Goal: Task Accomplishment & Management: Use online tool/utility

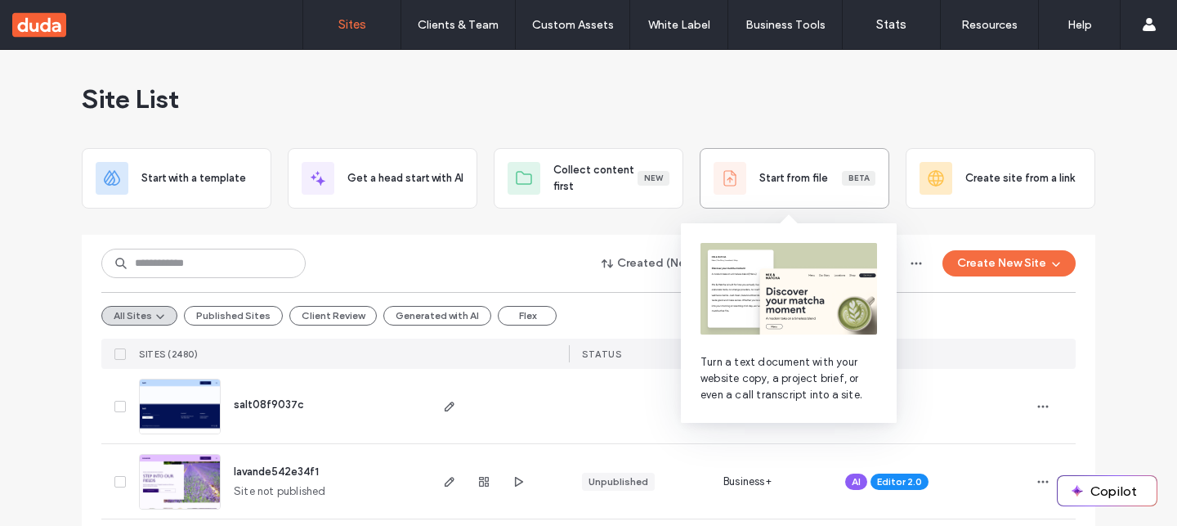
click at [772, 166] on div "Start from file Beta" at bounding box center [795, 178] width 162 height 33
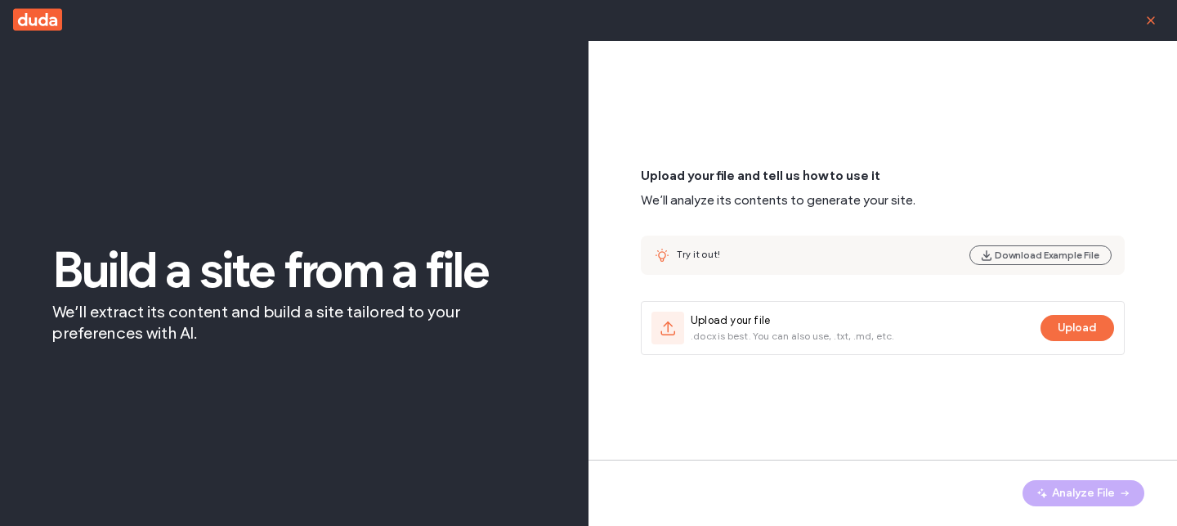
click at [1150, 21] on icon "button" at bounding box center [1151, 20] width 13 height 13
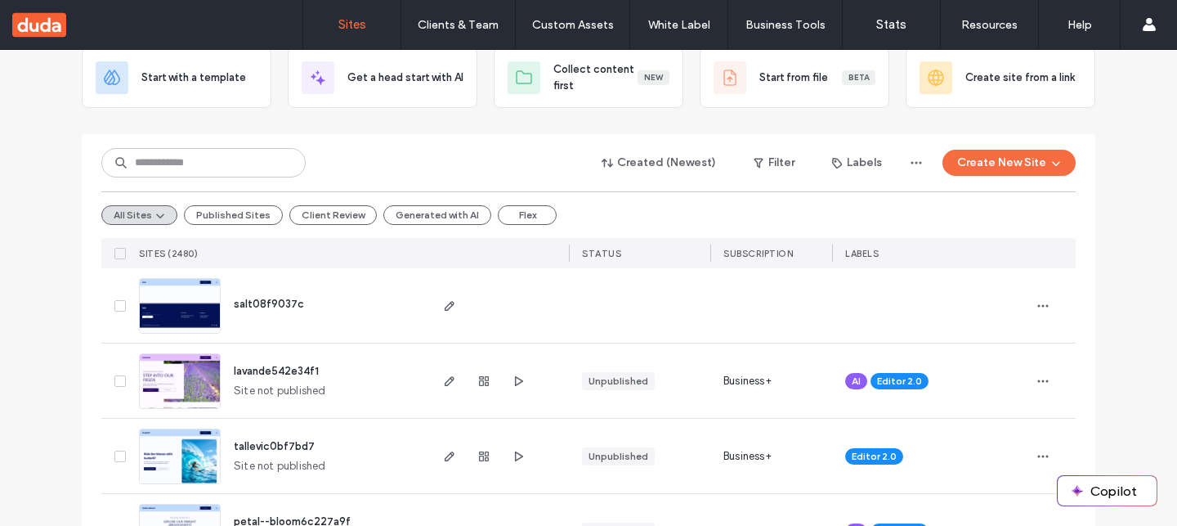
scroll to position [134, 0]
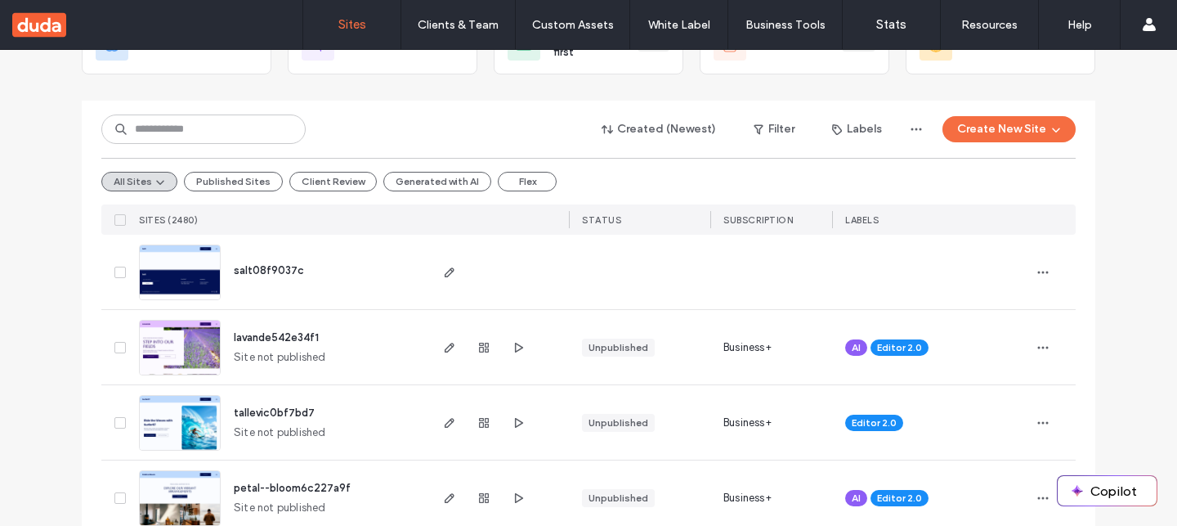
click at [163, 438] on img at bounding box center [180, 451] width 80 height 111
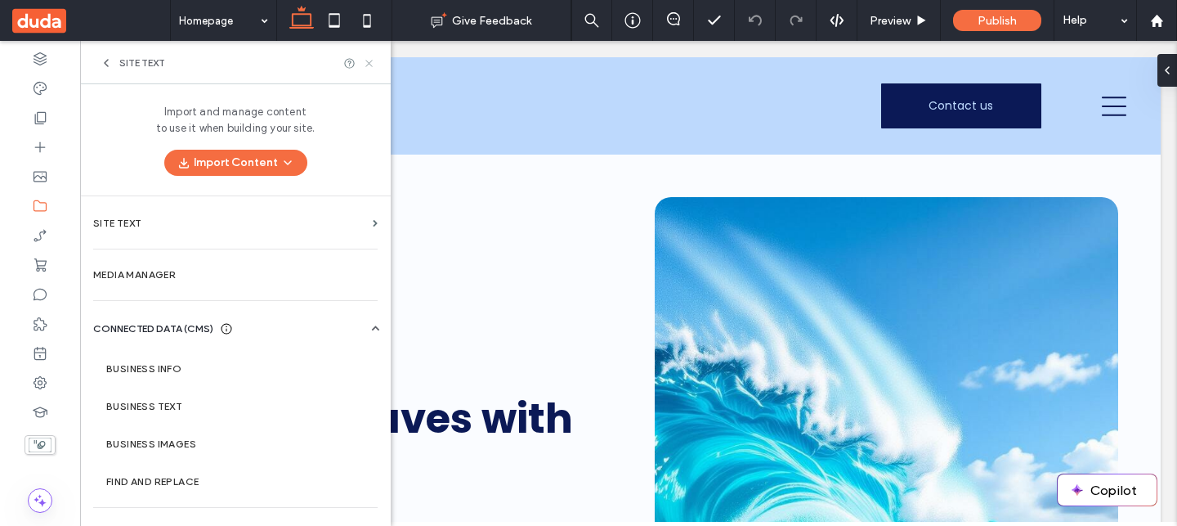
click at [365, 61] on icon at bounding box center [369, 63] width 12 height 12
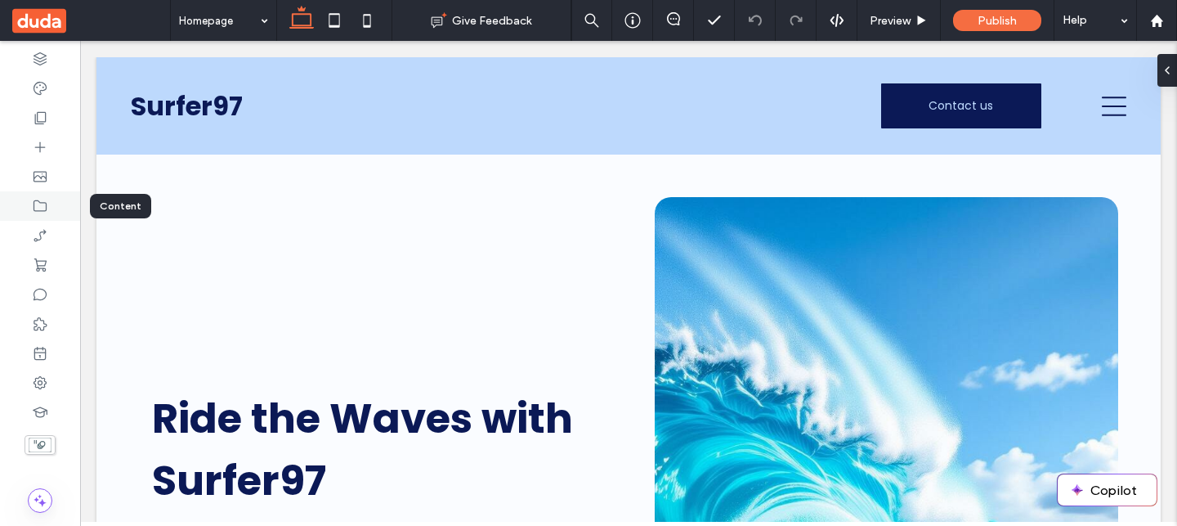
click at [22, 209] on div at bounding box center [40, 205] width 80 height 29
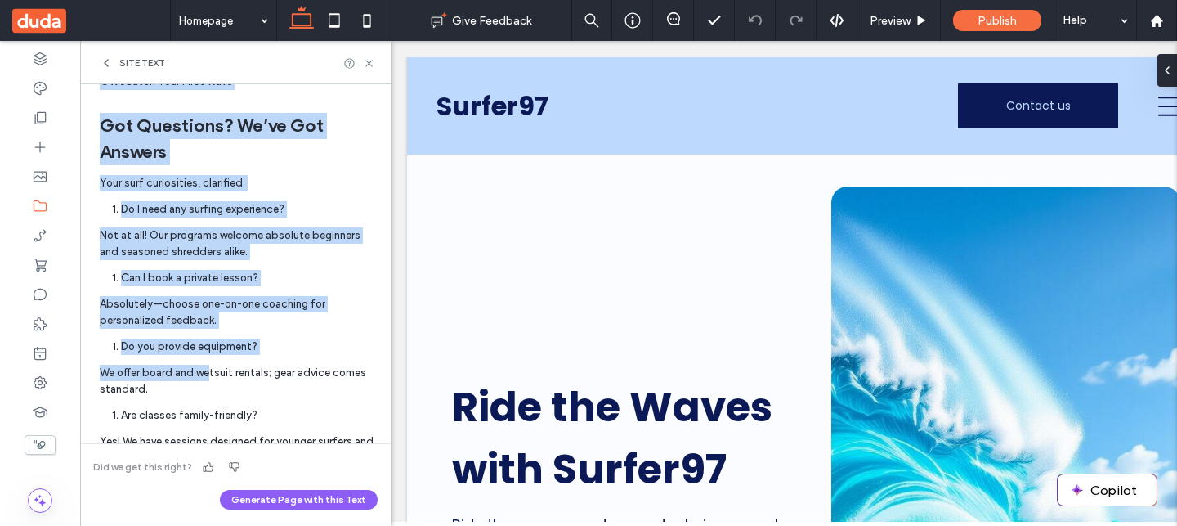
scroll to position [865, 0]
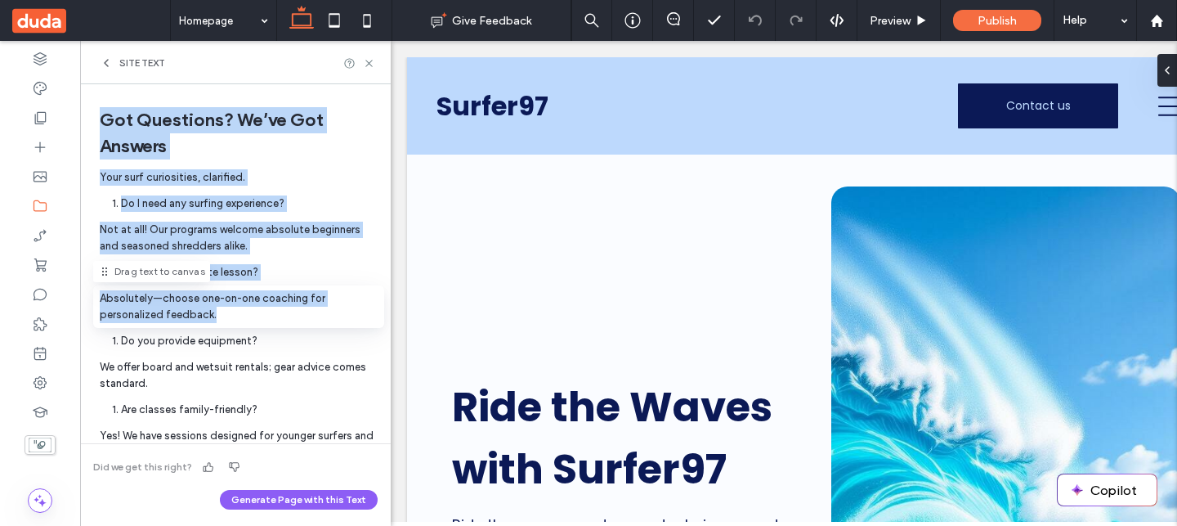
drag, startPoint x: 87, startPoint y: 174, endPoint x: 237, endPoint y: 300, distance: 195.6
click at [237, 300] on div "Surfer97 – Site Content (1).docx Homepage Drag text to canvas Page Homepage Dra…" at bounding box center [235, 264] width 311 height 361
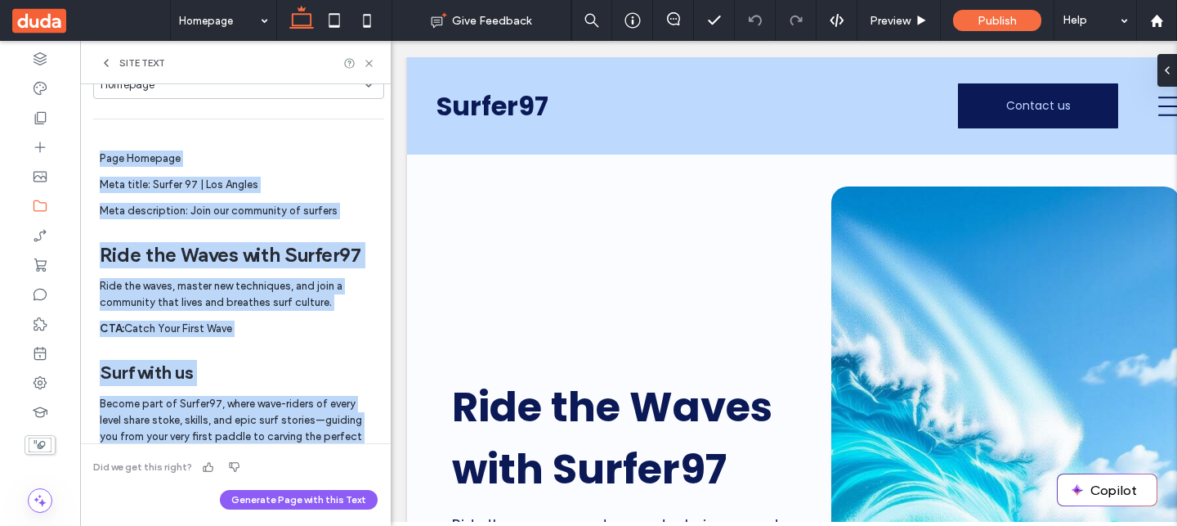
scroll to position [0, 0]
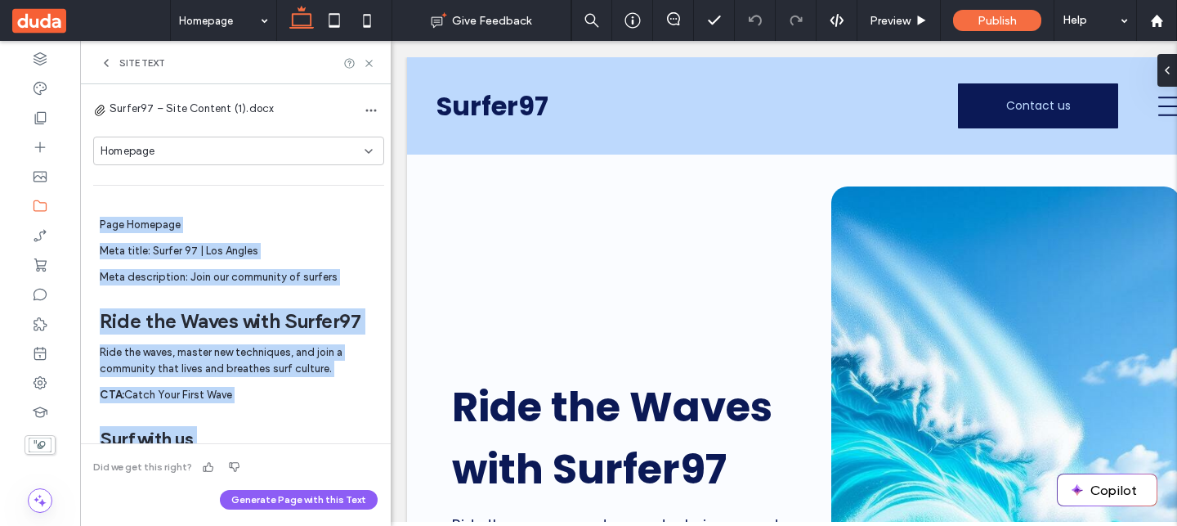
drag, startPoint x: 99, startPoint y: 222, endPoint x: 262, endPoint y: 417, distance: 254.3
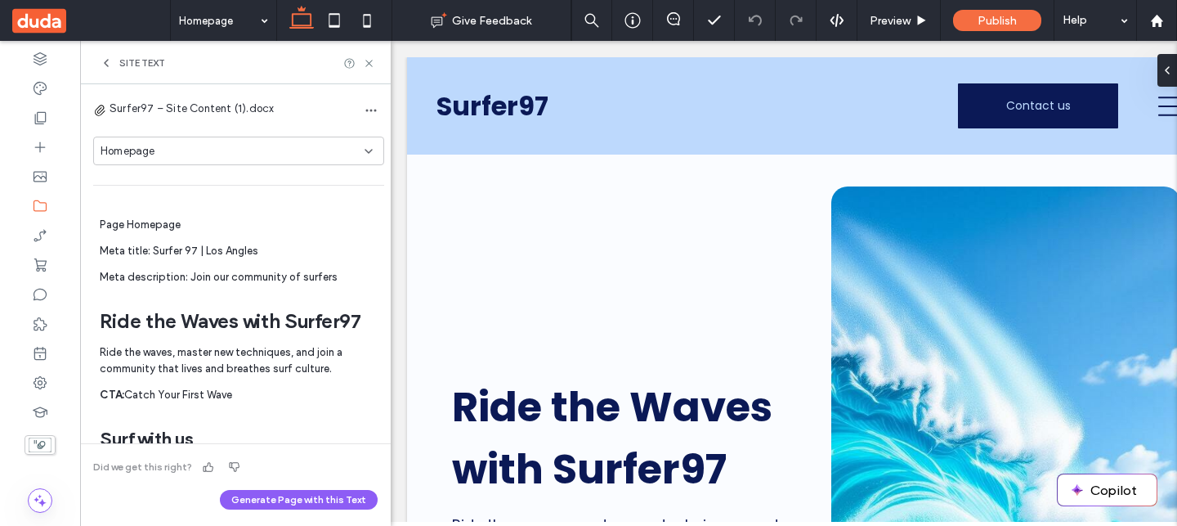
click at [127, 222] on p "Page Homepage" at bounding box center [140, 225] width 81 height 16
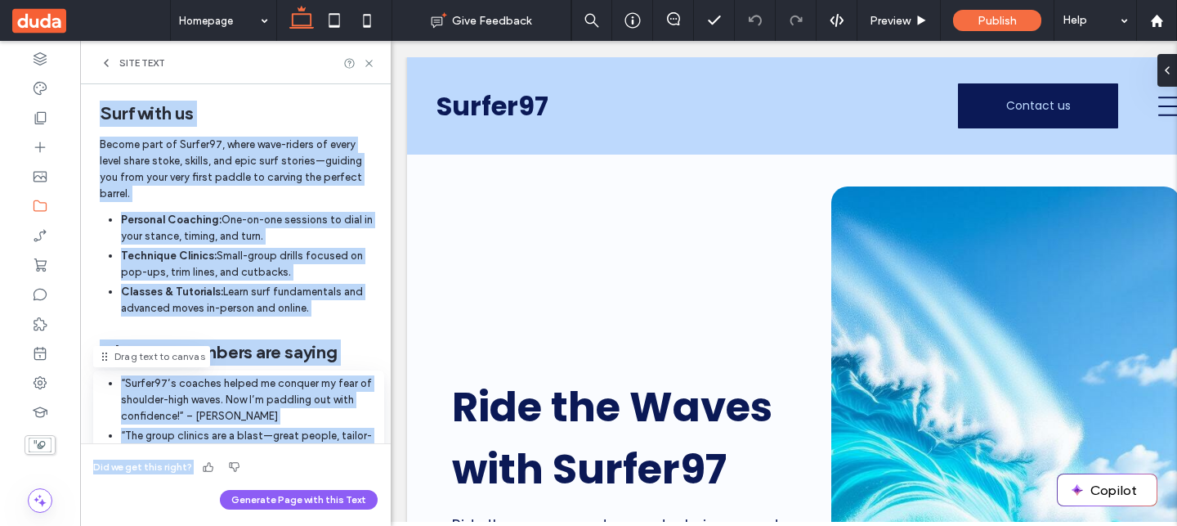
scroll to position [406, 0]
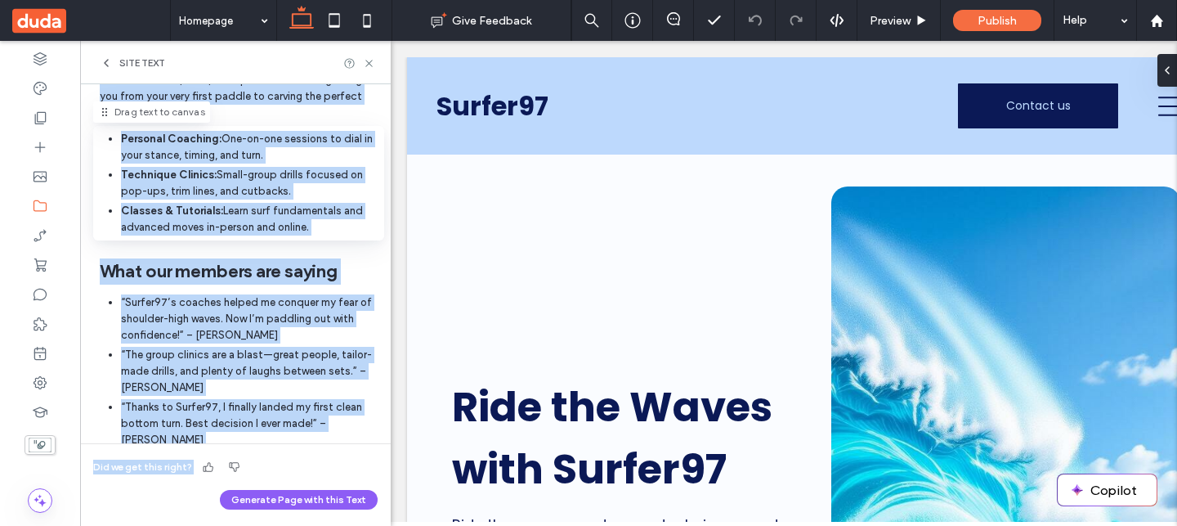
drag, startPoint x: 90, startPoint y: 191, endPoint x: 327, endPoint y: 236, distance: 241.4
click at [327, 236] on div "Surfer97 – Site Content (1).docx Homepage Drag text to canvas Page Homepage Dra…" at bounding box center [235, 264] width 311 height 361
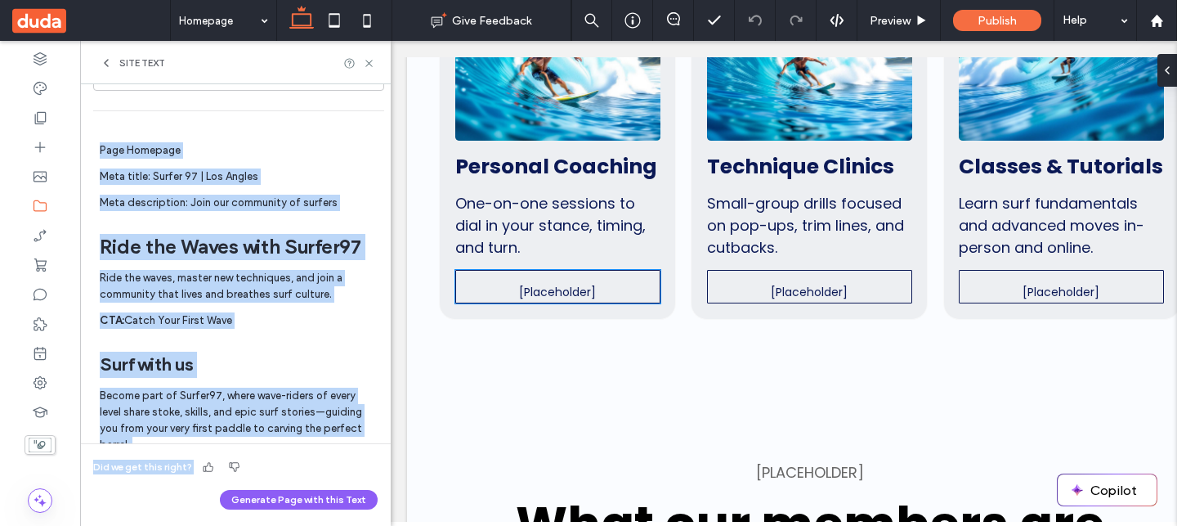
scroll to position [588, 0]
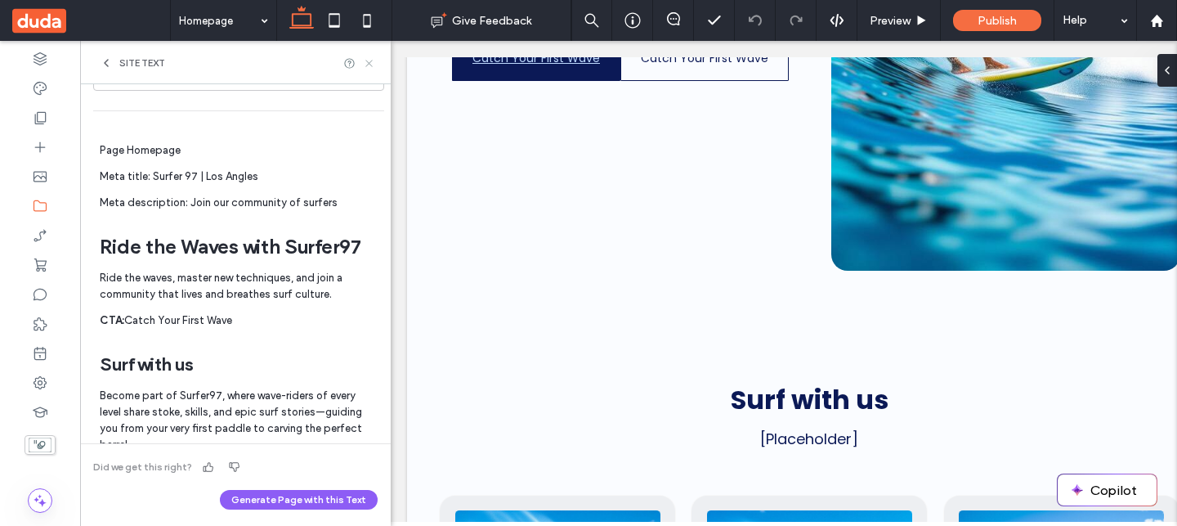
click at [370, 59] on icon at bounding box center [369, 63] width 12 height 12
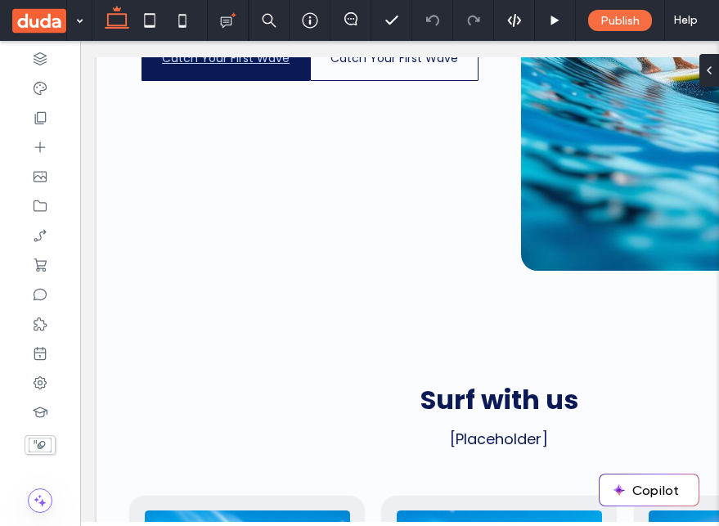
click at [10, 482] on div at bounding box center [40, 283] width 80 height 485
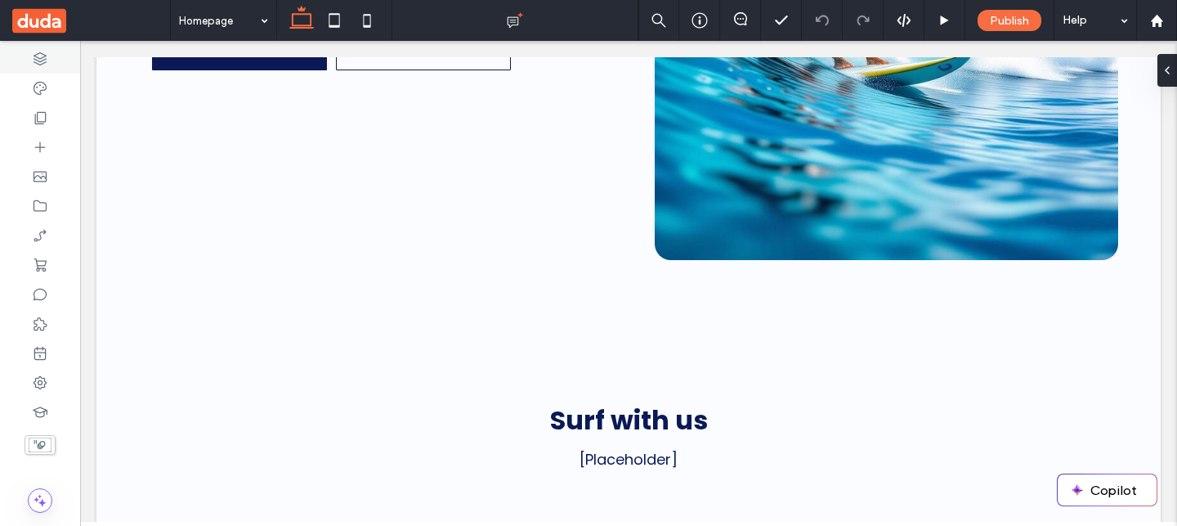
scroll to position [576, 0]
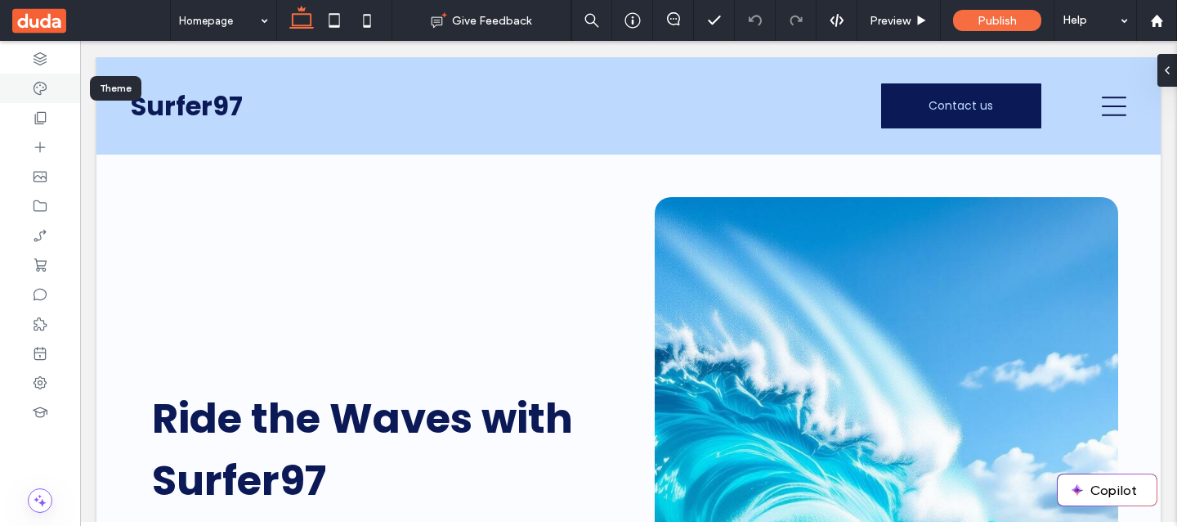
drag, startPoint x: 54, startPoint y: 89, endPoint x: 379, endPoint y: 159, distance: 332.8
click at [54, 89] on div at bounding box center [40, 88] width 80 height 29
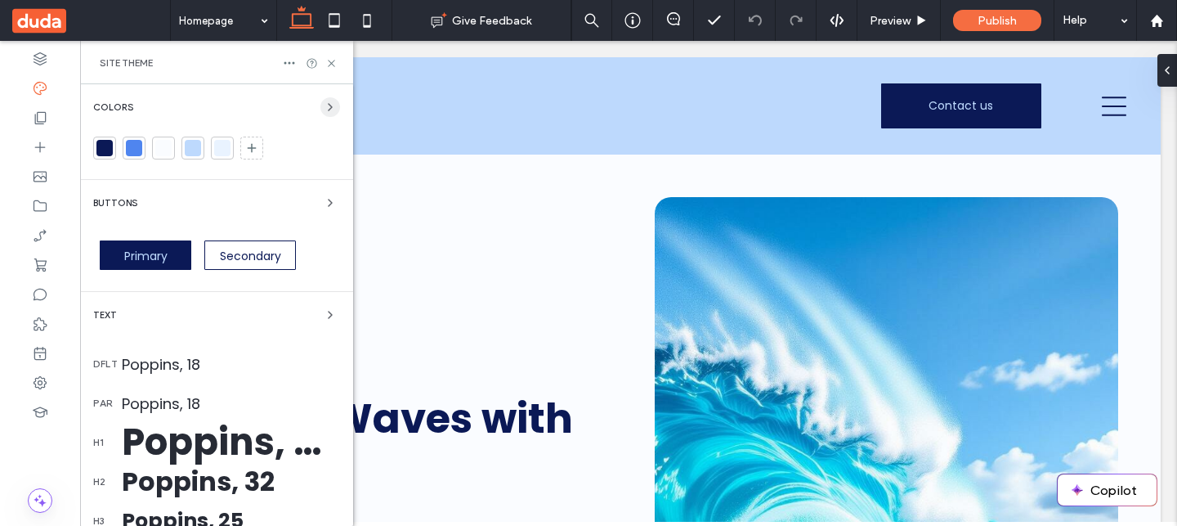
click at [324, 103] on icon "button" at bounding box center [330, 107] width 13 height 13
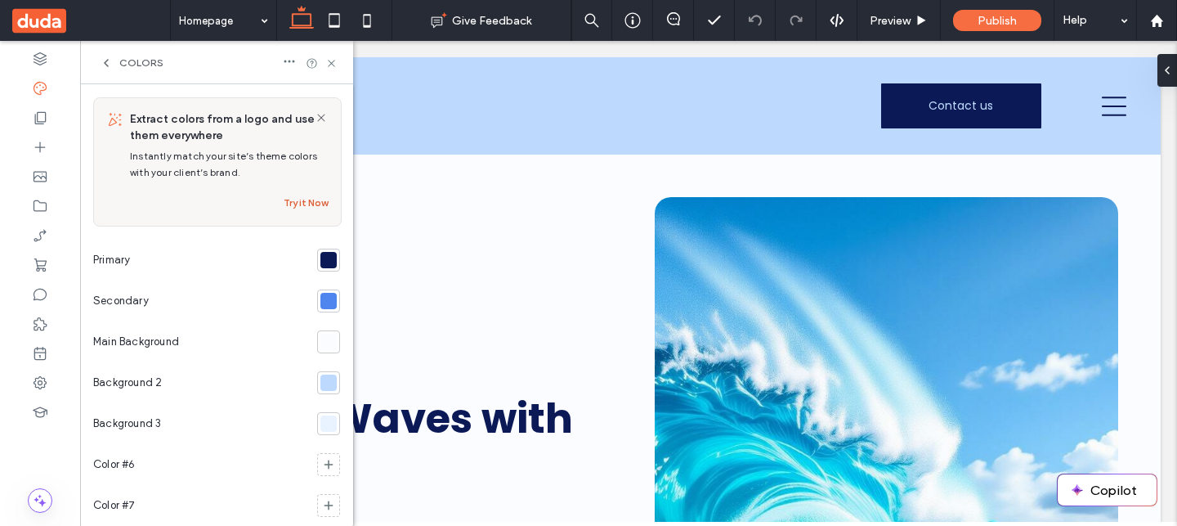
click at [316, 199] on button "Try it Now" at bounding box center [306, 203] width 44 height 20
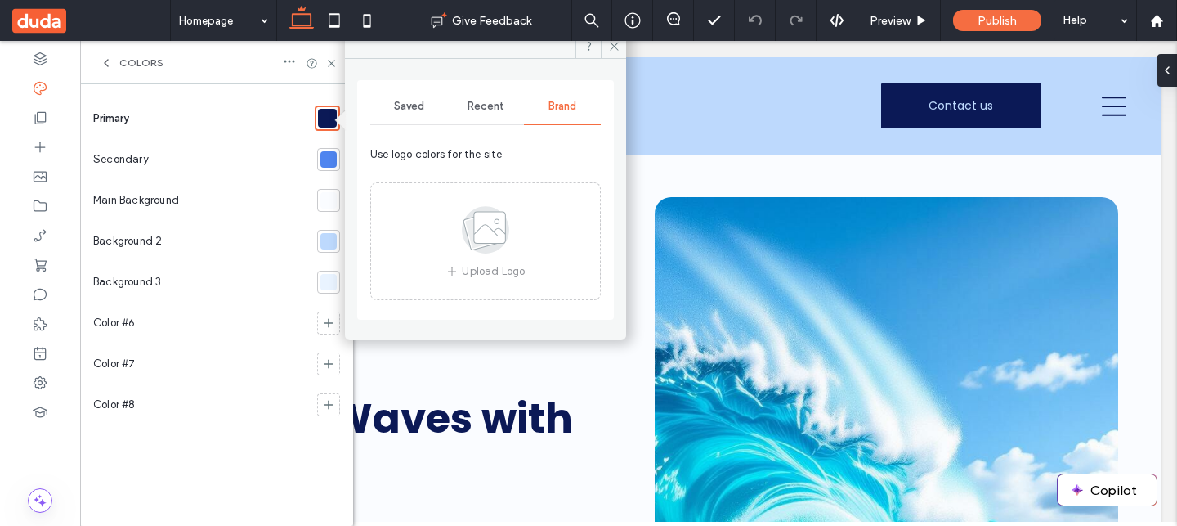
click at [110, 62] on icon at bounding box center [106, 62] width 13 height 13
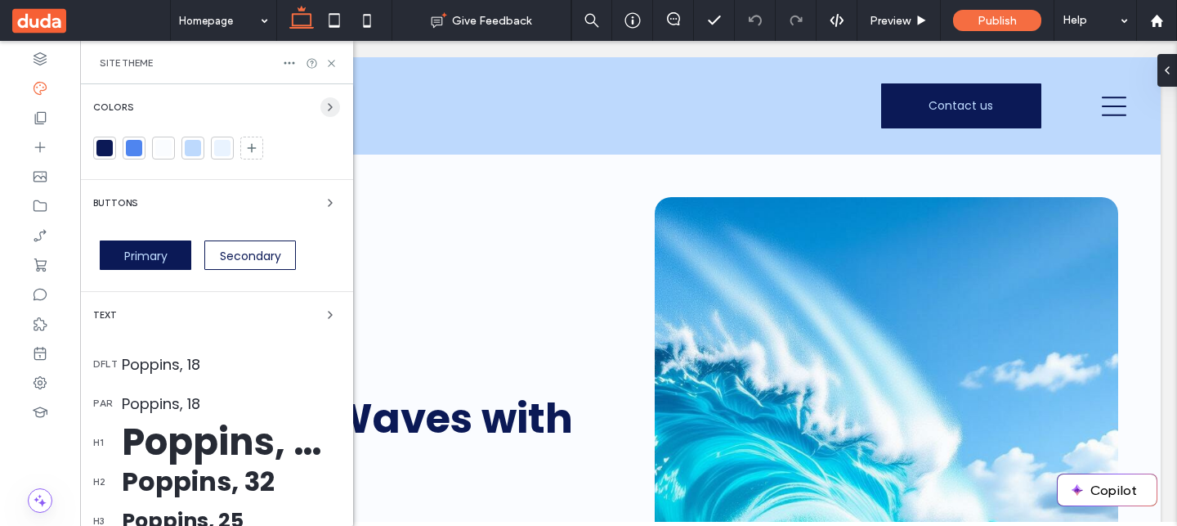
click at [326, 109] on icon "button" at bounding box center [330, 107] width 13 height 13
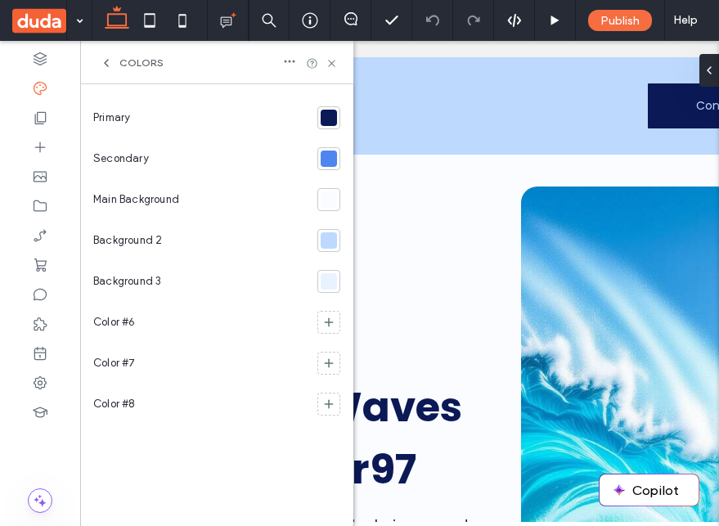
click at [137, 59] on span "Colors" at bounding box center [141, 62] width 44 height 13
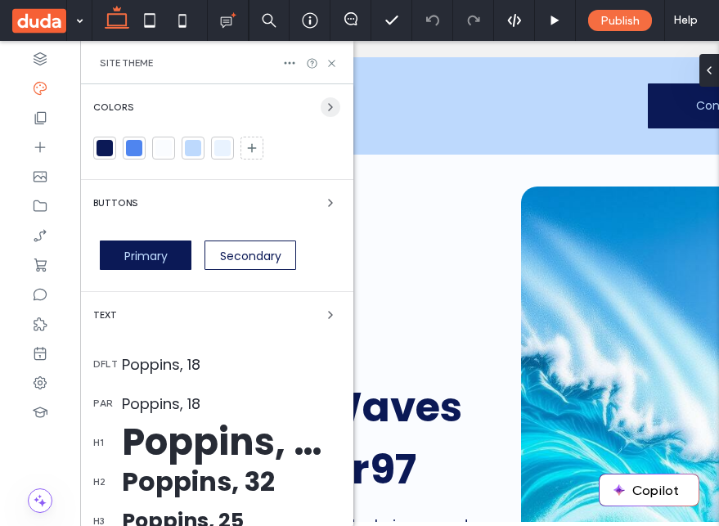
click at [329, 105] on use "button" at bounding box center [330, 107] width 3 height 7
